Goal: Book appointment/travel/reservation

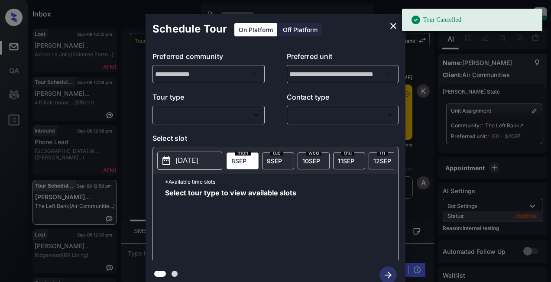
scroll to position [10205, 0]
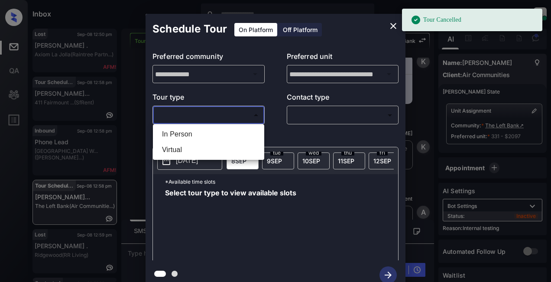
click at [209, 110] on body "Tour Cancelled Inbox Lyzzelle [PERSON_NAME] Online Set yourself offline Set you…" at bounding box center [275, 141] width 551 height 282
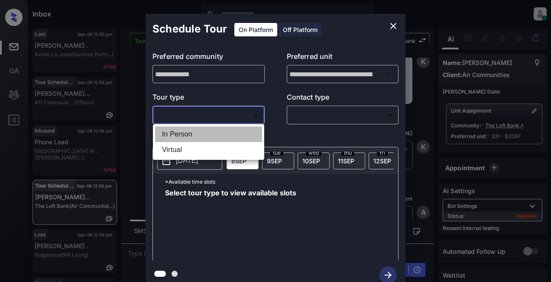
click at [187, 134] on li "In Person" at bounding box center [208, 134] width 107 height 16
type input "********"
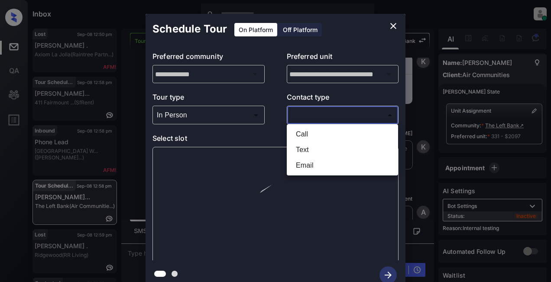
click at [312, 118] on body "Inbox Lyzzelle [PERSON_NAME] Online Set yourself offline Set yourself on break …" at bounding box center [275, 141] width 551 height 282
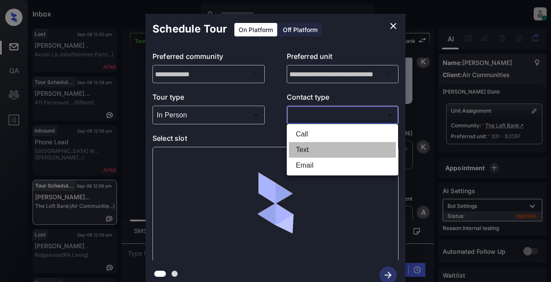
click at [310, 148] on li "Text" at bounding box center [342, 150] width 107 height 16
type input "****"
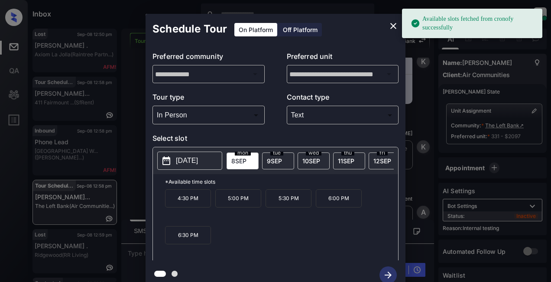
click at [186, 164] on p "[DATE]" at bounding box center [187, 160] width 22 height 10
click at [268, 161] on span "[DATE]" at bounding box center [274, 160] width 15 height 7
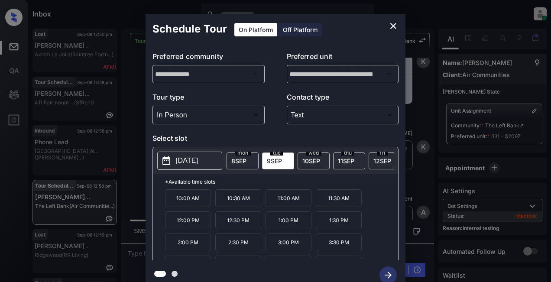
click at [296, 203] on p "11:00 AM" at bounding box center [288, 198] width 46 height 18
click at [389, 272] on icon "button" at bounding box center [387, 274] width 7 height 7
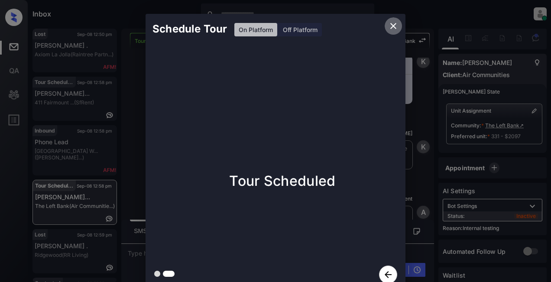
click at [392, 24] on icon "close" at bounding box center [393, 26] width 10 height 10
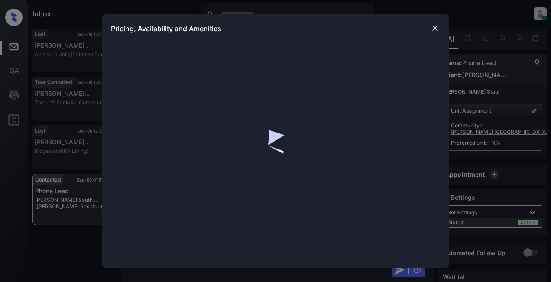
scroll to position [882, 0]
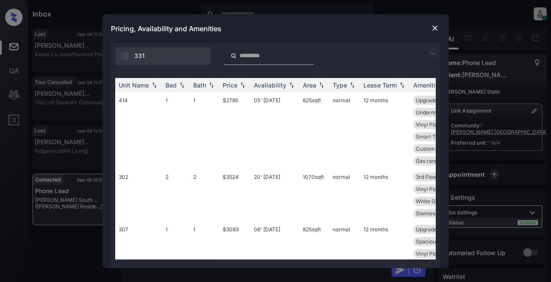
click at [433, 56] on img at bounding box center [432, 53] width 10 height 10
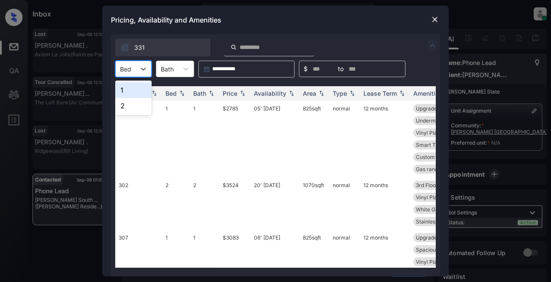
click at [134, 69] on div "Bed" at bounding box center [126, 69] width 20 height 13
click at [137, 69] on div at bounding box center [143, 69] width 16 height 16
click at [431, 20] on img at bounding box center [434, 19] width 9 height 9
